Goal: Task Accomplishment & Management: Manage account settings

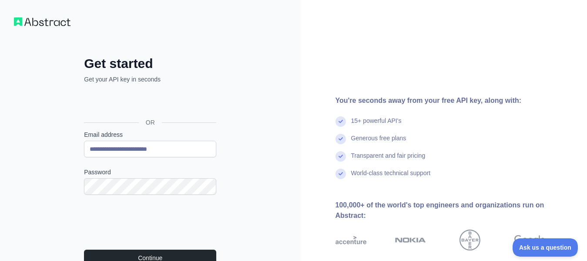
scroll to position [96, 0]
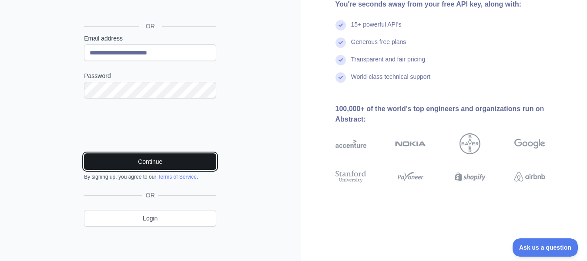
click at [170, 168] on button "Continue" at bounding box center [150, 161] width 132 height 17
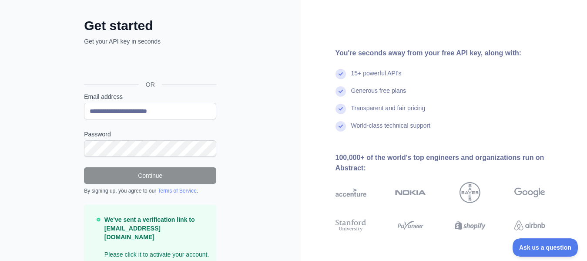
scroll to position [68, 0]
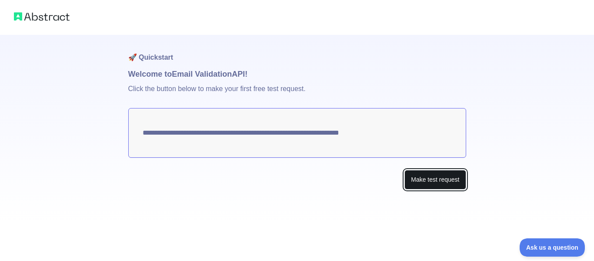
click at [424, 180] on button "Make test request" at bounding box center [434, 180] width 61 height 20
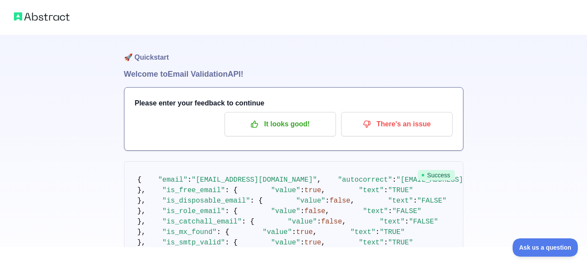
click at [36, 22] on img at bounding box center [42, 16] width 56 height 12
click at [41, 17] on img at bounding box center [42, 16] width 56 height 12
click at [48, 16] on img at bounding box center [42, 16] width 56 height 12
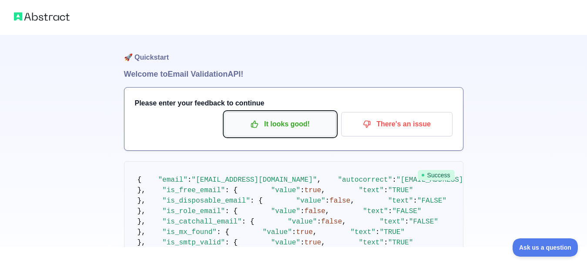
click at [274, 124] on p "It looks good!" at bounding box center [280, 124] width 98 height 15
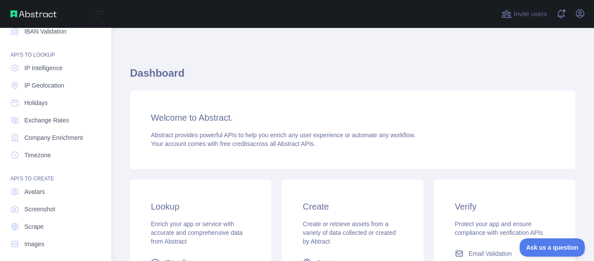
scroll to position [122, 0]
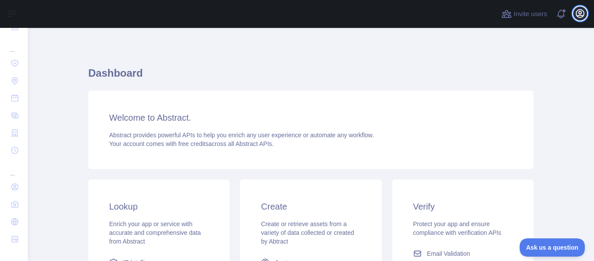
click at [581, 16] on icon "button" at bounding box center [580, 13] width 10 height 10
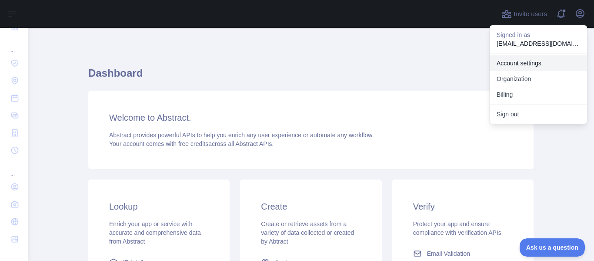
click at [531, 61] on link "Account settings" at bounding box center [538, 63] width 97 height 16
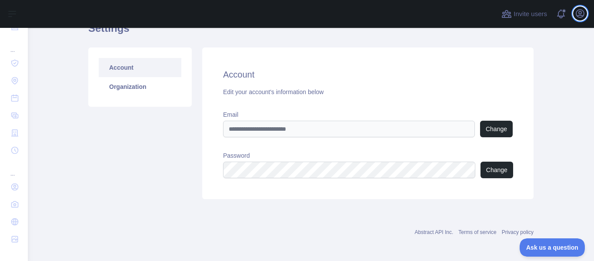
scroll to position [47, 0]
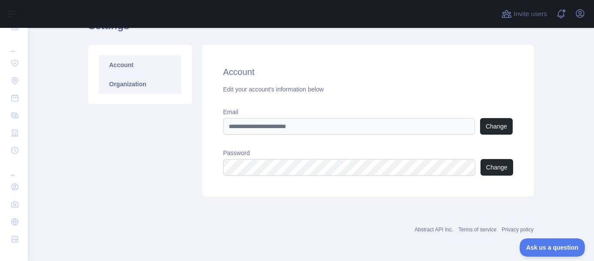
click at [117, 85] on link "Organization" at bounding box center [140, 83] width 83 height 19
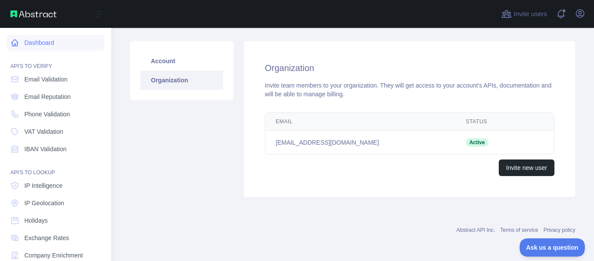
click at [65, 42] on link "Dashboard" at bounding box center [55, 43] width 97 height 16
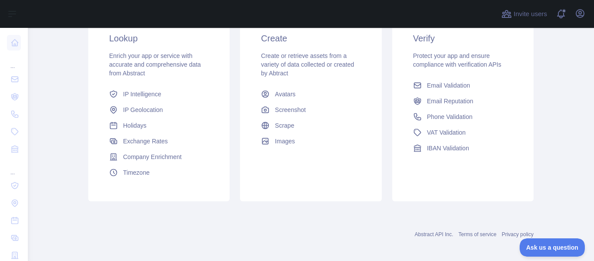
scroll to position [173, 0]
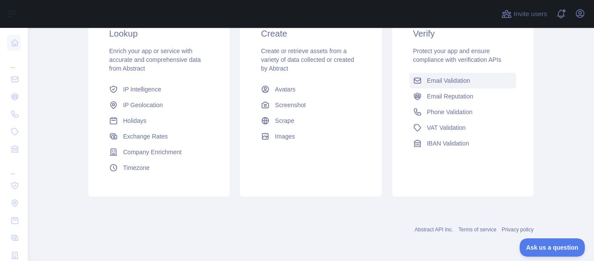
click at [444, 79] on span "Email Validation" at bounding box center [448, 80] width 43 height 9
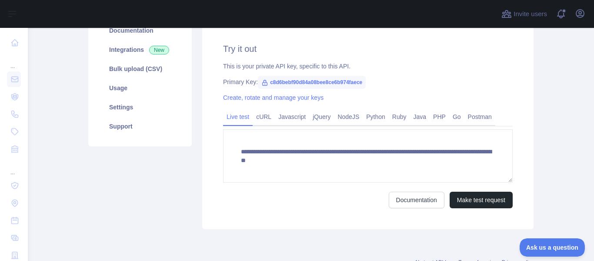
scroll to position [121, 0]
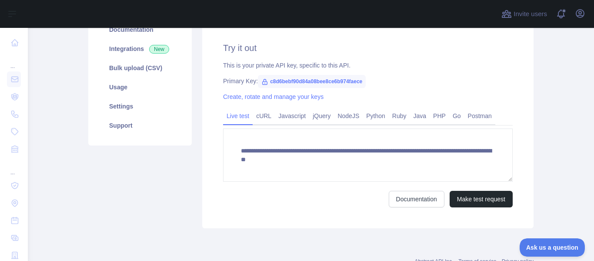
click at [271, 82] on span "c8d6bebf90d84a08bee8ce6b974faece" at bounding box center [312, 81] width 108 height 13
click at [277, 82] on span "c8d6bebf90d84a08bee8ce6b974faece" at bounding box center [312, 81] width 108 height 13
drag, startPoint x: 262, startPoint y: 81, endPoint x: 364, endPoint y: 82, distance: 102.2
click at [364, 82] on div "Primary Key: c8d6bebf90d84a08bee8ce6b974faece" at bounding box center [368, 81] width 290 height 9
copy span "c8d6bebf90d84a08bee8ce6b974faece"
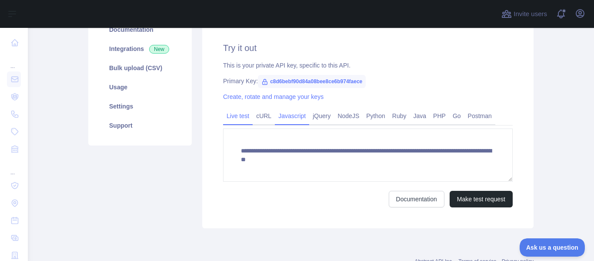
click at [287, 124] on div "Javascript" at bounding box center [292, 117] width 34 height 13
click at [284, 118] on link "Javascript" at bounding box center [292, 116] width 34 height 14
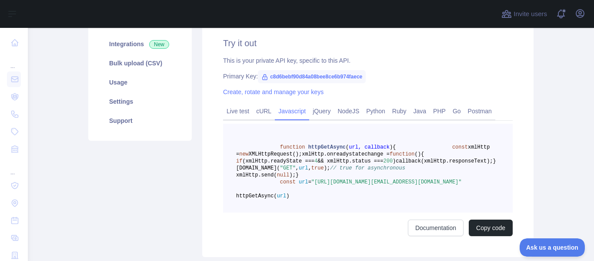
scroll to position [97, 0]
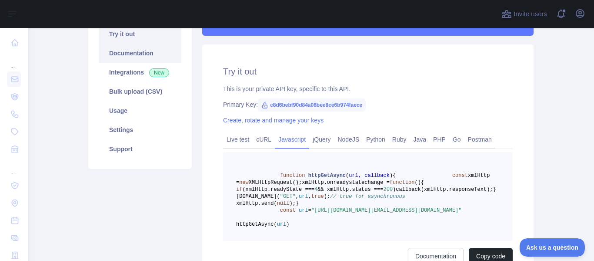
click at [131, 56] on link "Documentation" at bounding box center [140, 52] width 83 height 19
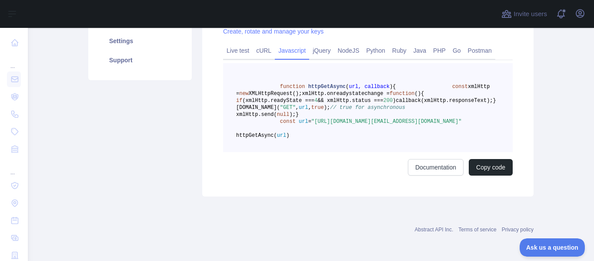
scroll to position [0, 0]
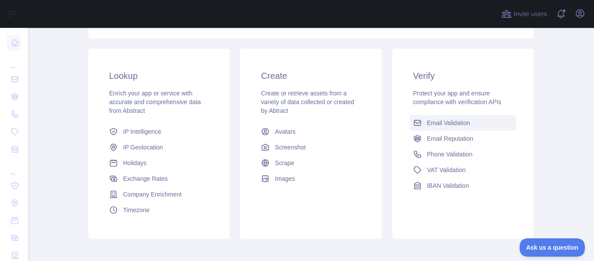
click at [427, 124] on span "Email Validation" at bounding box center [448, 122] width 43 height 9
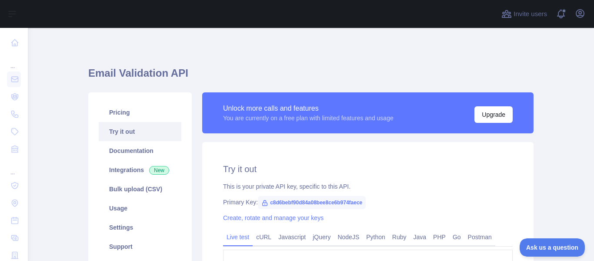
click at [261, 204] on icon at bounding box center [264, 202] width 7 height 7
click at [272, 201] on span "c8d6bebf90d84a08bee8ce6b974faece" at bounding box center [312, 202] width 108 height 13
drag, startPoint x: 355, startPoint y: 203, endPoint x: 313, endPoint y: 200, distance: 42.3
click at [316, 200] on span "c8d6bebf90d84a08bee8ce6b974faece" at bounding box center [312, 202] width 108 height 13
click at [270, 201] on span "c8d6bebf90d84a08bee8ce6b974faece" at bounding box center [312, 202] width 108 height 13
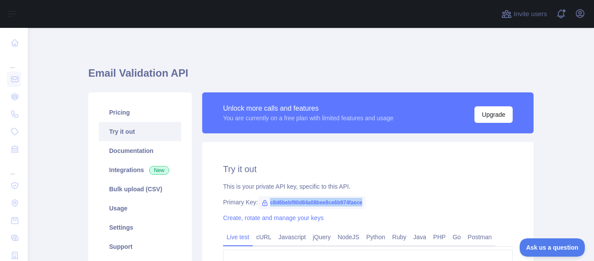
drag, startPoint x: 264, startPoint y: 199, endPoint x: 359, endPoint y: 202, distance: 94.9
click at [359, 202] on span "c8d6bebf90d84a08bee8ce6b974faece" at bounding box center [312, 202] width 108 height 13
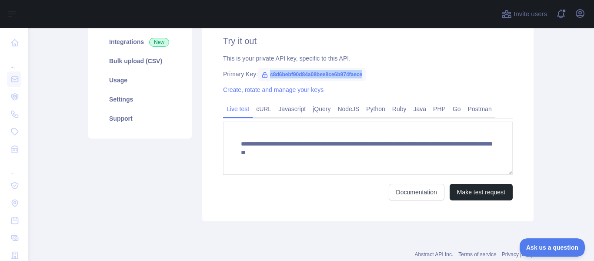
scroll to position [130, 0]
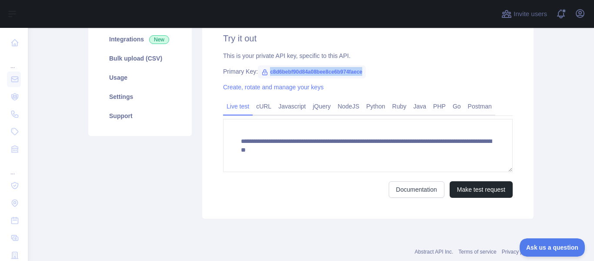
copy span "c8d6bebf90d84a08bee8ce6b974faece"
click at [248, 88] on link "Create, rotate and manage your keys" at bounding box center [273, 87] width 100 height 7
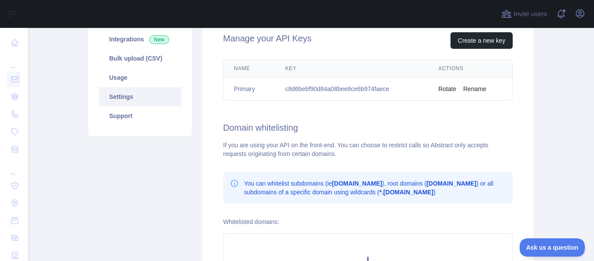
click at [451, 90] on button "Rotate" at bounding box center [447, 88] width 18 height 9
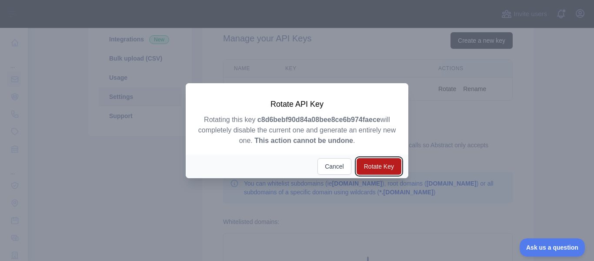
click at [368, 167] on button "Rotate Key" at bounding box center [379, 166] width 45 height 17
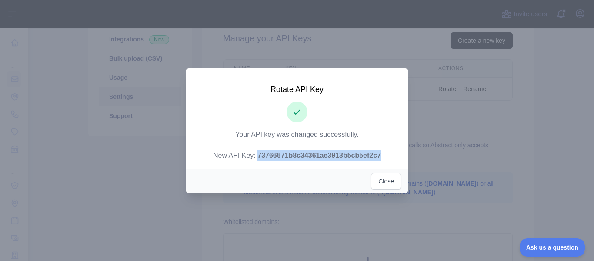
drag, startPoint x: 381, startPoint y: 155, endPoint x: 257, endPoint y: 163, distance: 123.8
click at [257, 163] on div "Rotate API Key Your API key was changed successfully. New API Key: 73766671b8c3…" at bounding box center [297, 117] width 223 height 99
copy strong "73766671b8c34361ae3913b5cb5ef2c7"
click at [380, 186] on button "Close" at bounding box center [386, 181] width 30 height 17
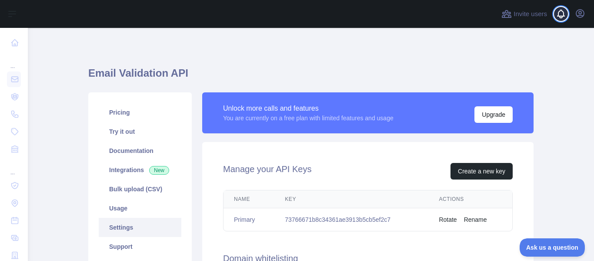
click at [573, 16] on span at bounding box center [564, 14] width 17 height 28
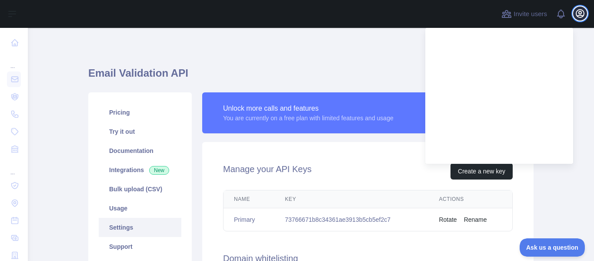
click at [582, 15] on icon "button" at bounding box center [580, 14] width 8 height 8
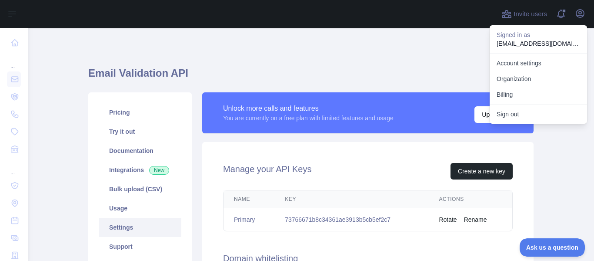
click at [296, 50] on div "Email Validation API Pricing Try it out Documentation Integrations New Bulk upl…" at bounding box center [310, 257] width 445 height 416
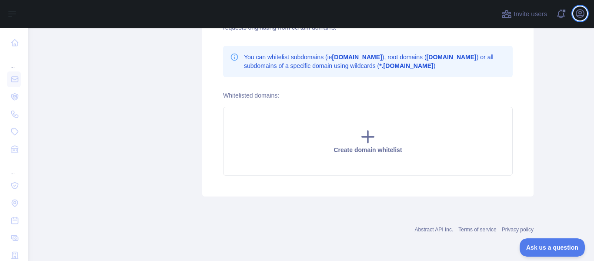
scroll to position [126, 0]
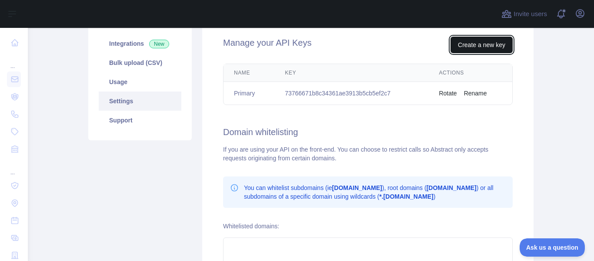
click at [474, 49] on button "Create a new key" at bounding box center [482, 45] width 62 height 17
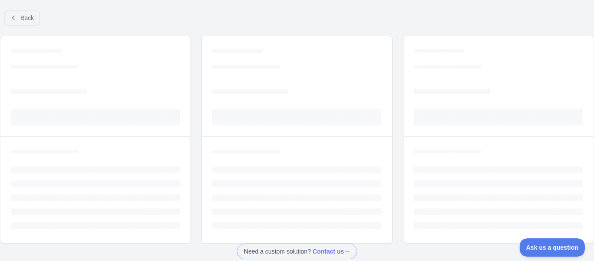
scroll to position [70, 0]
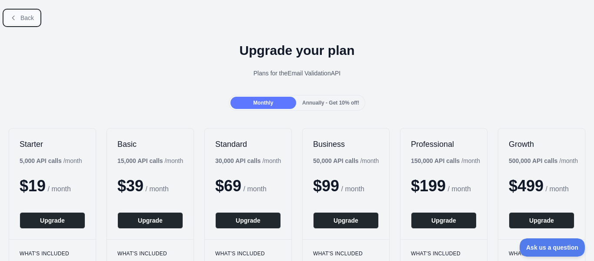
click at [27, 20] on span "Back" at bounding box center [26, 17] width 13 height 7
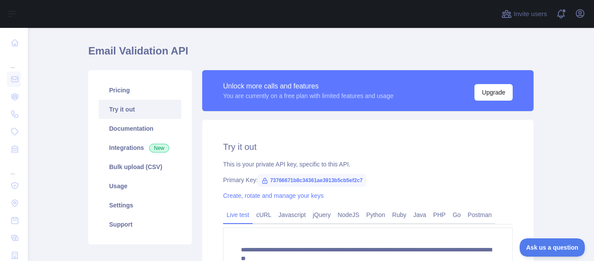
scroll to position [153, 0]
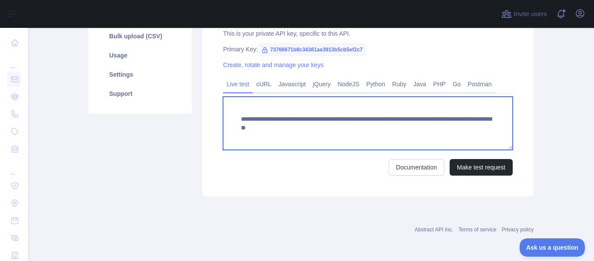
drag, startPoint x: 234, startPoint y: 115, endPoint x: 472, endPoint y: 140, distance: 239.6
click at [472, 140] on textarea "**********" at bounding box center [368, 123] width 290 height 53
click at [300, 137] on textarea "**********" at bounding box center [368, 123] width 290 height 53
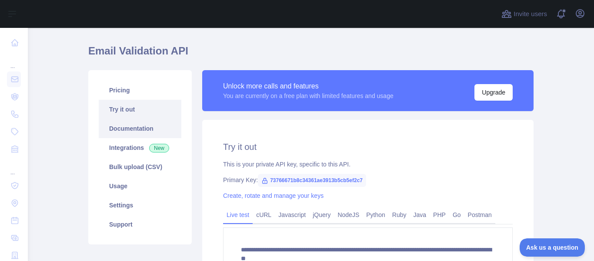
click at [140, 129] on link "Documentation" at bounding box center [140, 128] width 83 height 19
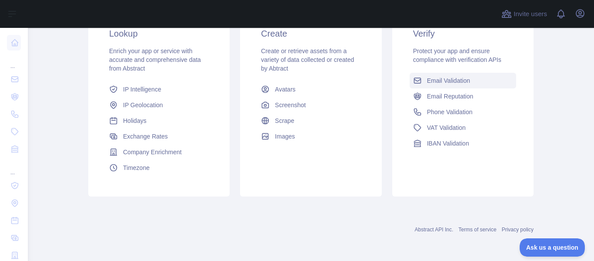
click at [431, 81] on span "Email Validation" at bounding box center [448, 80] width 43 height 9
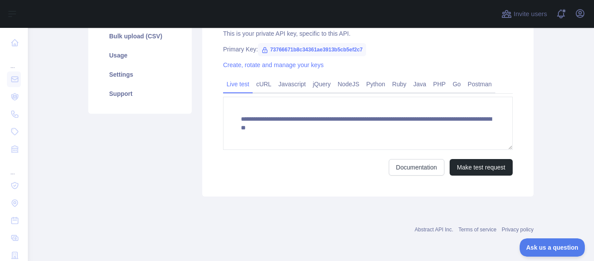
scroll to position [22, 0]
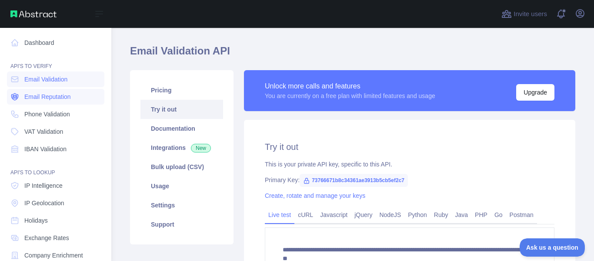
click at [71, 96] on span "Email Reputation" at bounding box center [47, 96] width 47 height 9
click at [71, 108] on link "Phone Validation" at bounding box center [55, 114] width 97 height 16
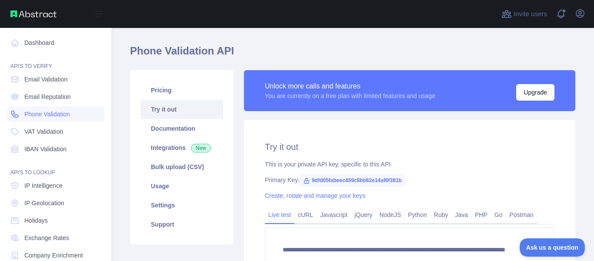
click at [70, 114] on span "Phone Validation" at bounding box center [47, 114] width 46 height 9
click at [69, 122] on nav "Dashboard API'S TO VERIFY Email Validation Email Reputation Phone Validation VA…" at bounding box center [55, 198] width 97 height 341
click at [69, 124] on nav "Dashboard API'S TO VERIFY Email Validation Email Reputation Phone Validation VA…" at bounding box center [55, 198] width 97 height 341
click at [62, 135] on span "VAT Validation" at bounding box center [43, 131] width 39 height 9
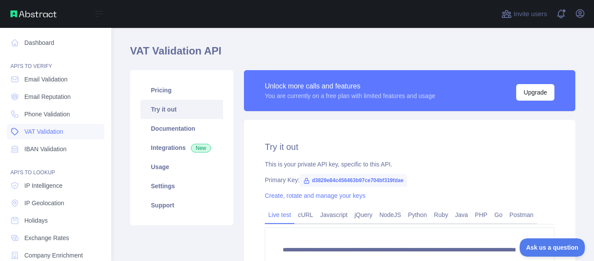
click at [62, 135] on span "VAT Validation" at bounding box center [43, 131] width 39 height 9
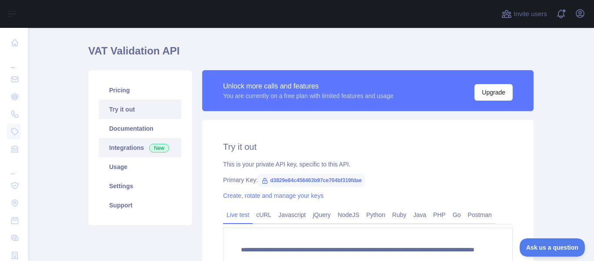
click at [133, 146] on link "Integrations New" at bounding box center [140, 147] width 83 height 19
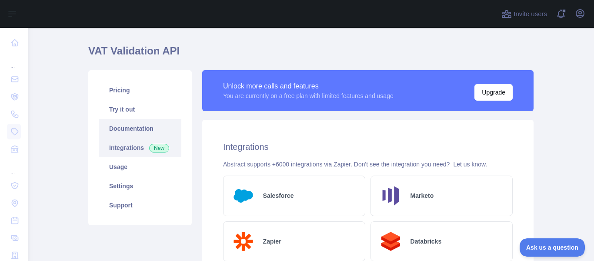
click at [141, 127] on link "Documentation" at bounding box center [140, 128] width 83 height 19
